Goal: Task Accomplishment & Management: Manage account settings

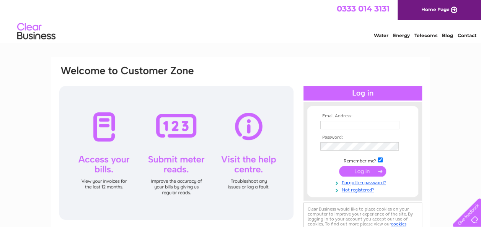
type input "neilimrie@hotmail.com"
click at [370, 172] on input "submit" at bounding box center [362, 171] width 47 height 11
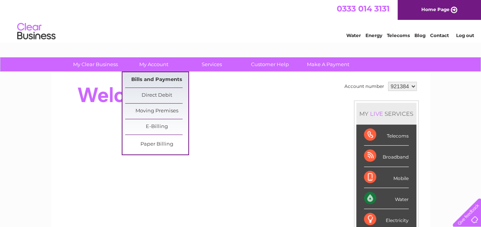
click at [151, 77] on link "Bills and Payments" at bounding box center [156, 79] width 63 height 15
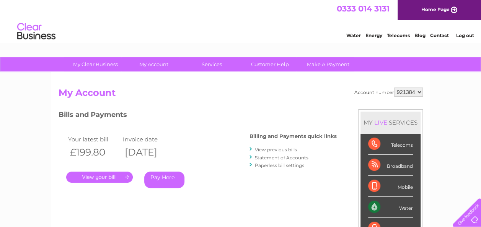
click at [127, 177] on link "." at bounding box center [99, 177] width 67 height 11
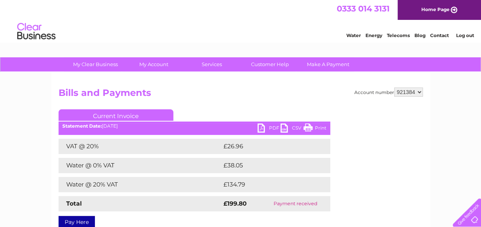
scroll to position [38, 0]
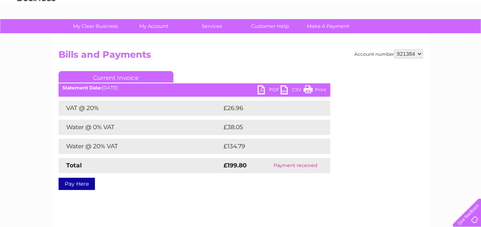
click at [319, 88] on link "Print" at bounding box center [315, 90] width 23 height 11
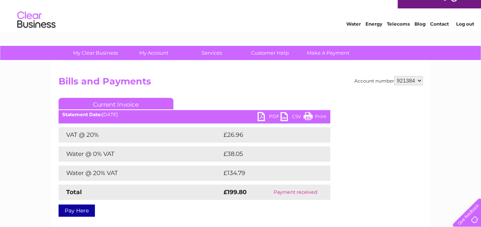
scroll to position [0, 0]
